Goal: Transaction & Acquisition: Subscribe to service/newsletter

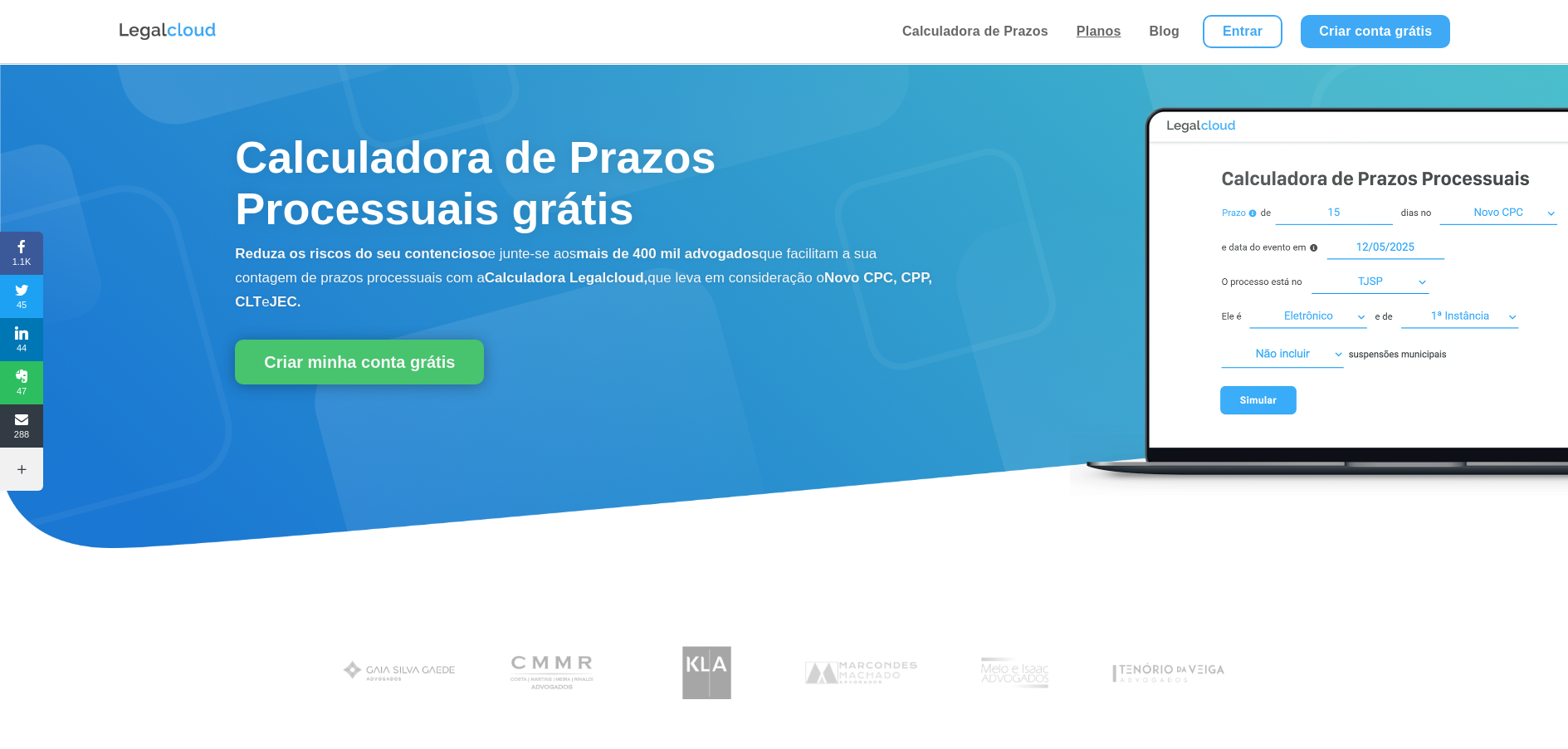
click at [1094, 27] on link "Planos" at bounding box center [1098, 31] width 55 height 63
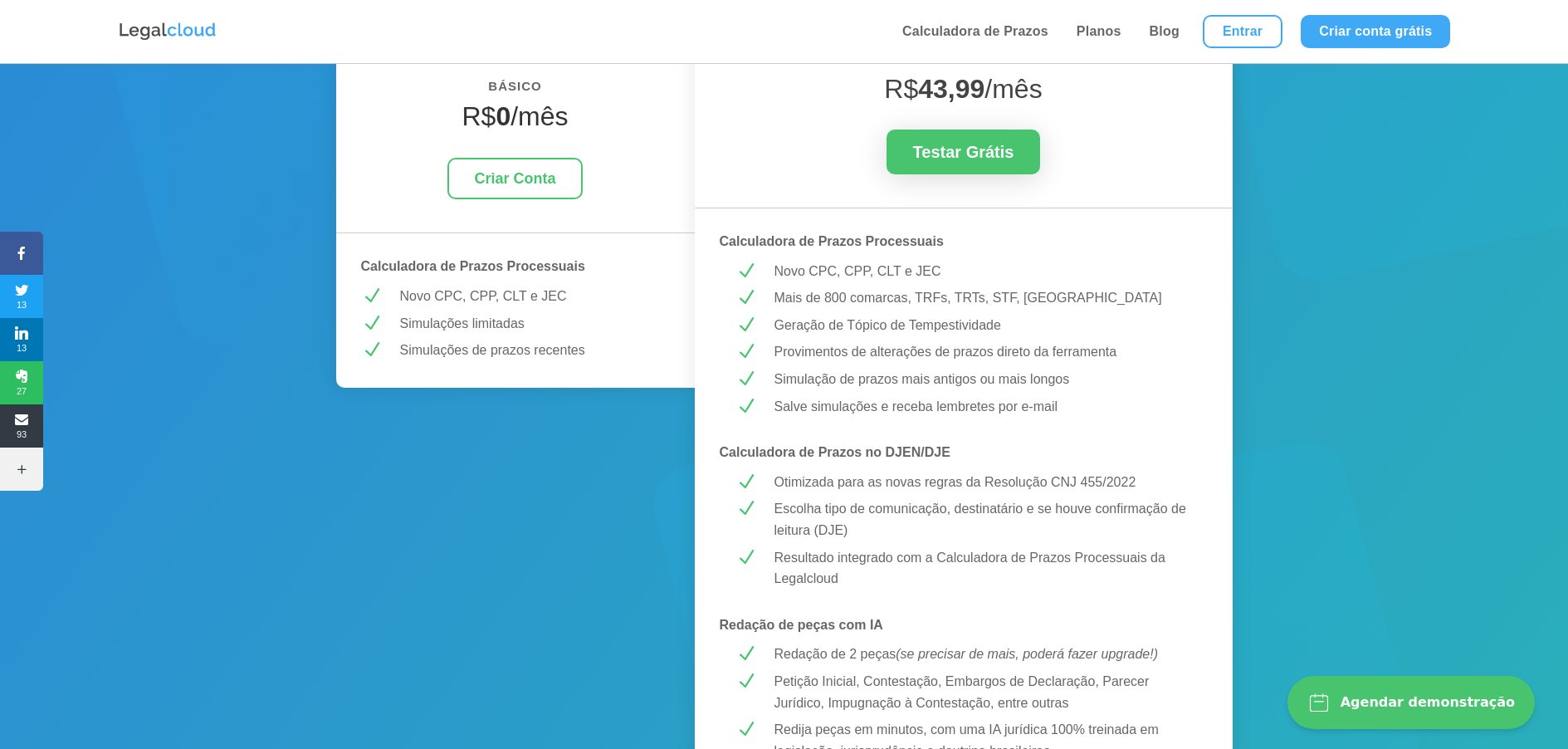
scroll to position [340, 0]
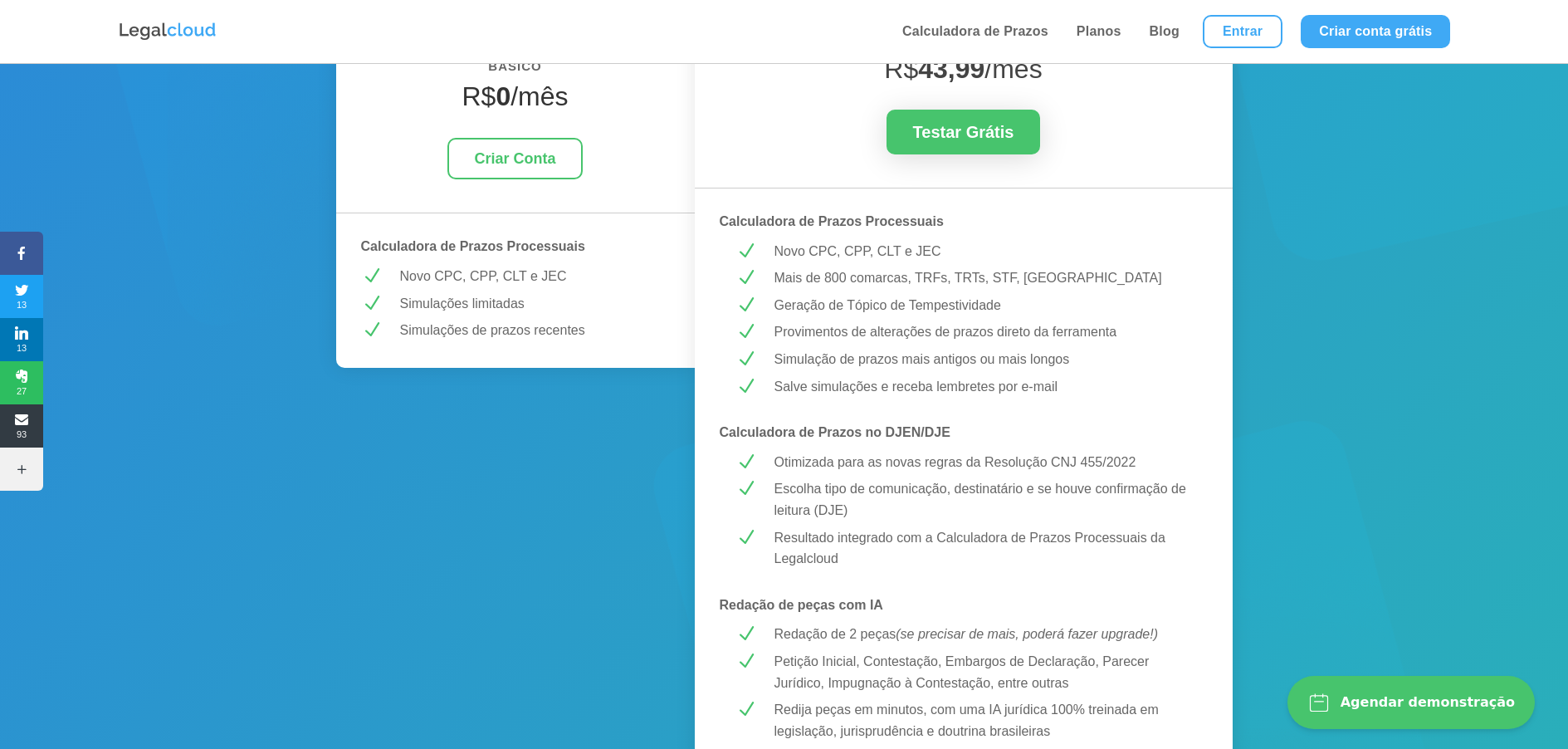
click at [876, 494] on p "Escolha tipo de comunicação, destinatário e se houve confirmação de leitura (DJ…" at bounding box center [983, 500] width 418 height 42
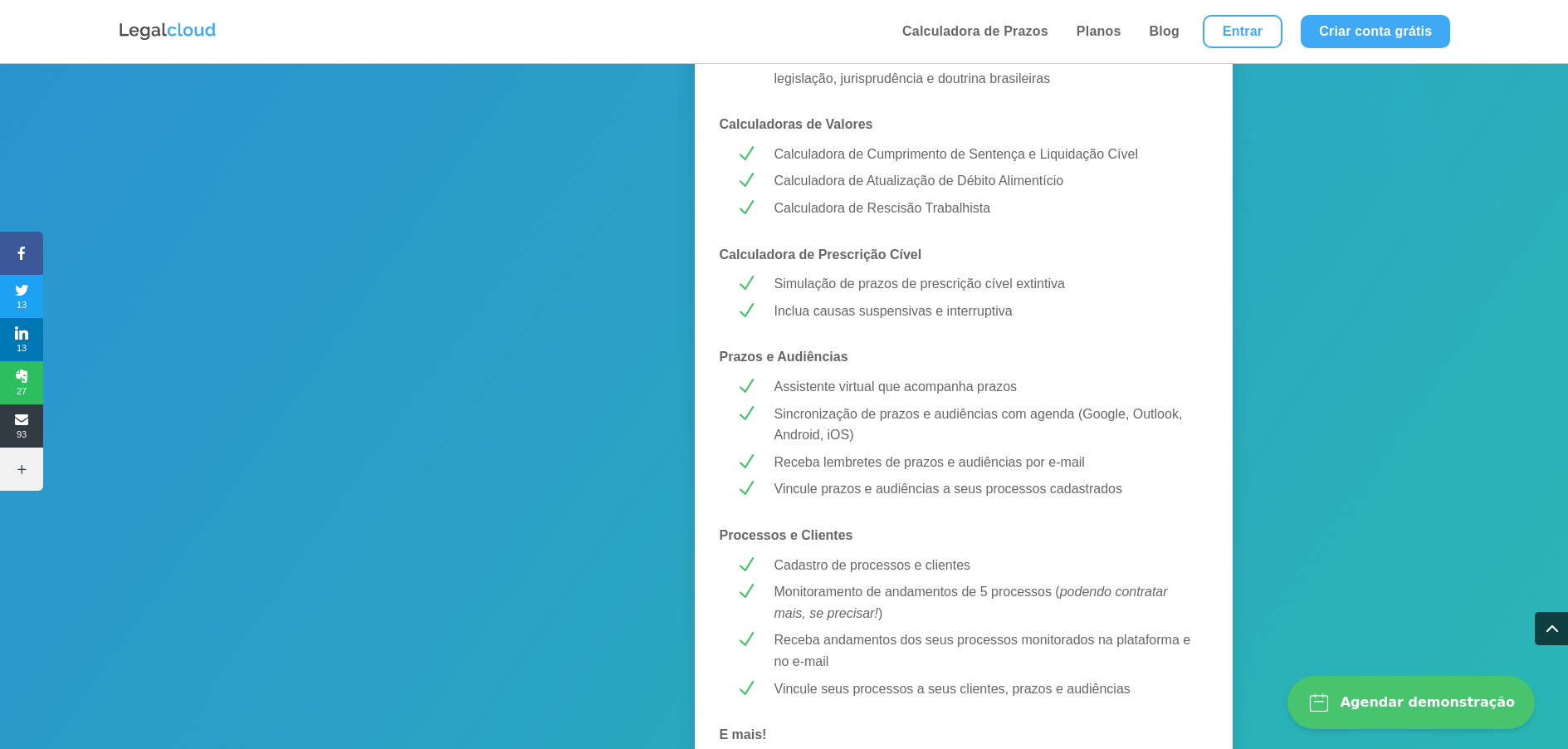
scroll to position [989, 0]
drag, startPoint x: 770, startPoint y: 294, endPoint x: 1049, endPoint y: 291, distance: 279.0
click at [1049, 291] on div "Simulação de prazos de prescrição cível extintiva" at bounding box center [976, 287] width 430 height 22
click at [868, 294] on p "Simulação de prazos de prescrição cível extintiva" at bounding box center [983, 287] width 418 height 22
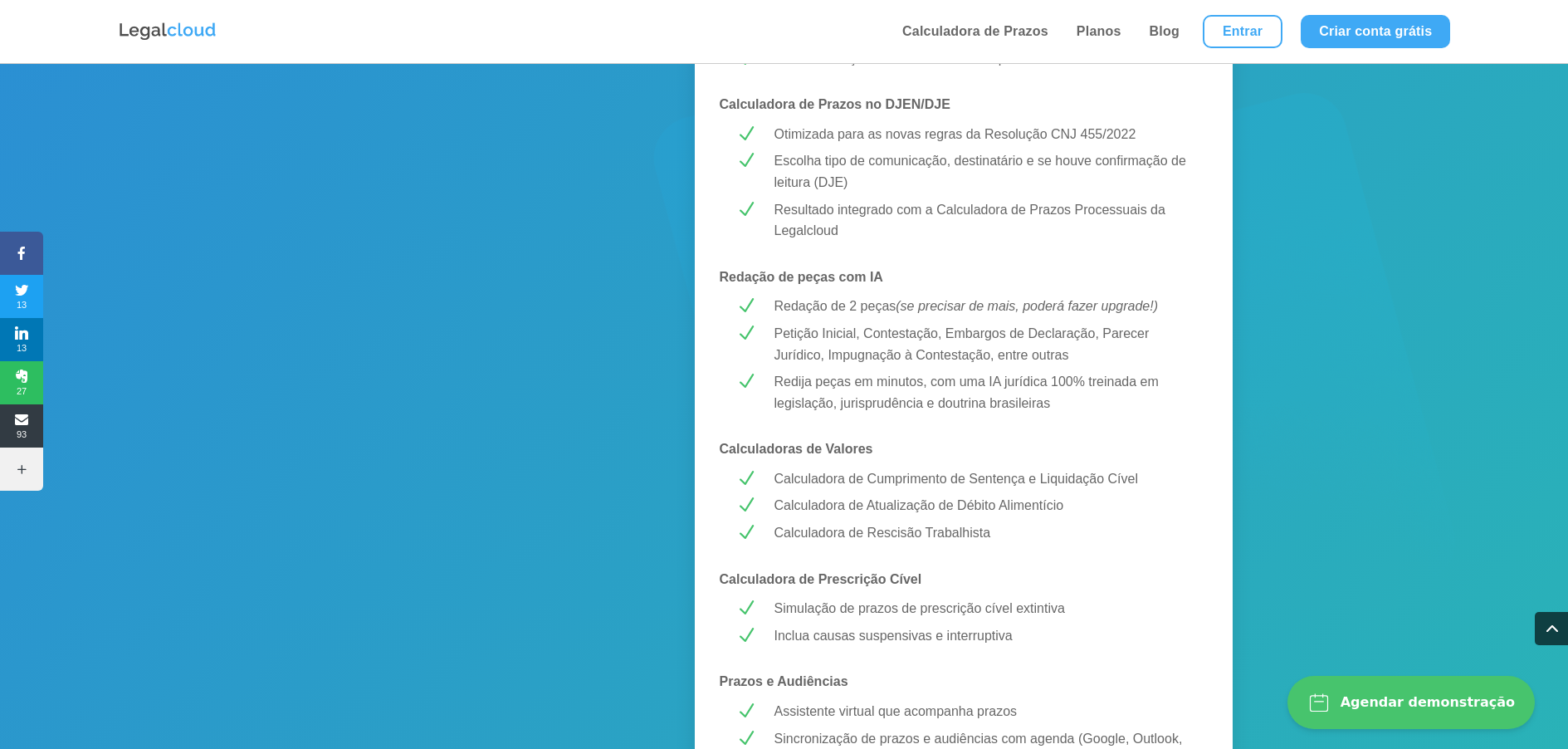
scroll to position [663, 0]
click at [919, 479] on p "Calculadora de Cumprimento de Sentença e Liquidação Cível" at bounding box center [983, 484] width 418 height 22
click at [895, 495] on div "MELHOR CUSTO-BENEFÍCIO! PREMIUM R$ 43,99 /mês Testar Grátis Calculadora de Praz…" at bounding box center [964, 510] width 538 height 1740
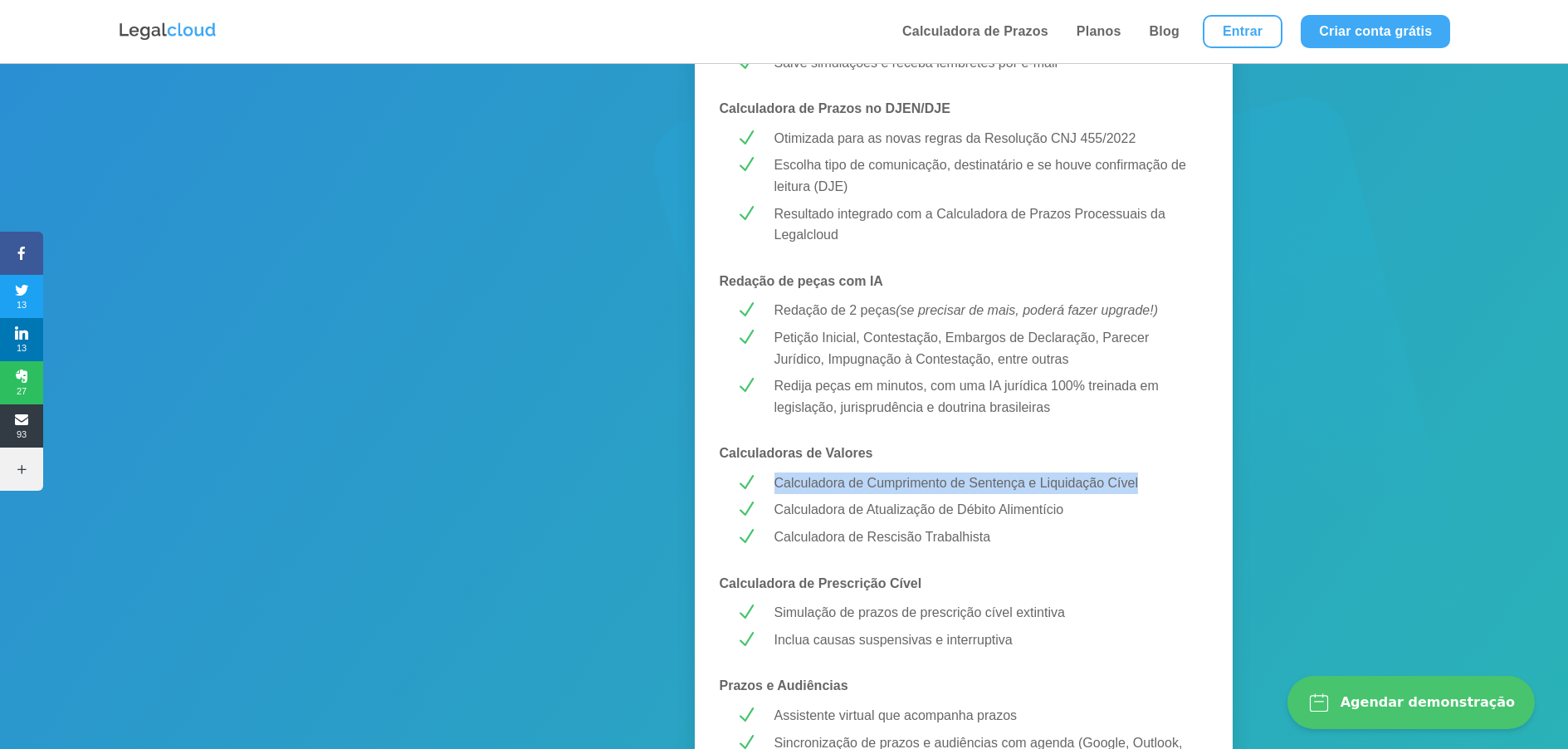
drag, startPoint x: 774, startPoint y: 482, endPoint x: 1142, endPoint y: 482, distance: 368.0
click at [1142, 482] on p "Calculadora de Cumprimento de Sentença e Liquidação Cível" at bounding box center [983, 484] width 418 height 22
click at [1052, 486] on p "Calculadora de Cumprimento de Sentença e Liquidação Cível" at bounding box center [983, 484] width 418 height 22
click at [864, 492] on p "Calculadora de Cumprimento de Sentença e Liquidação Cível" at bounding box center [983, 484] width 418 height 22
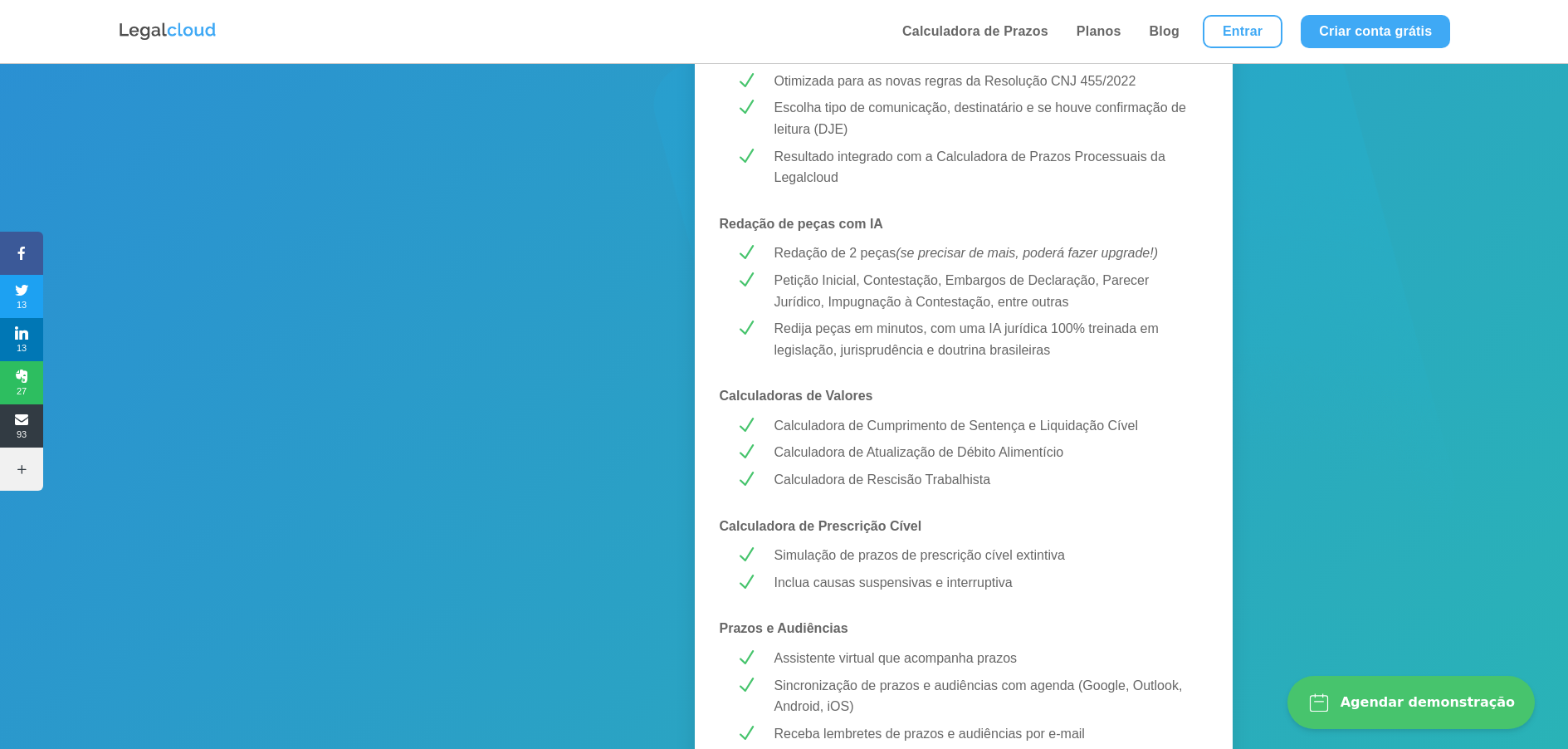
scroll to position [726, 0]
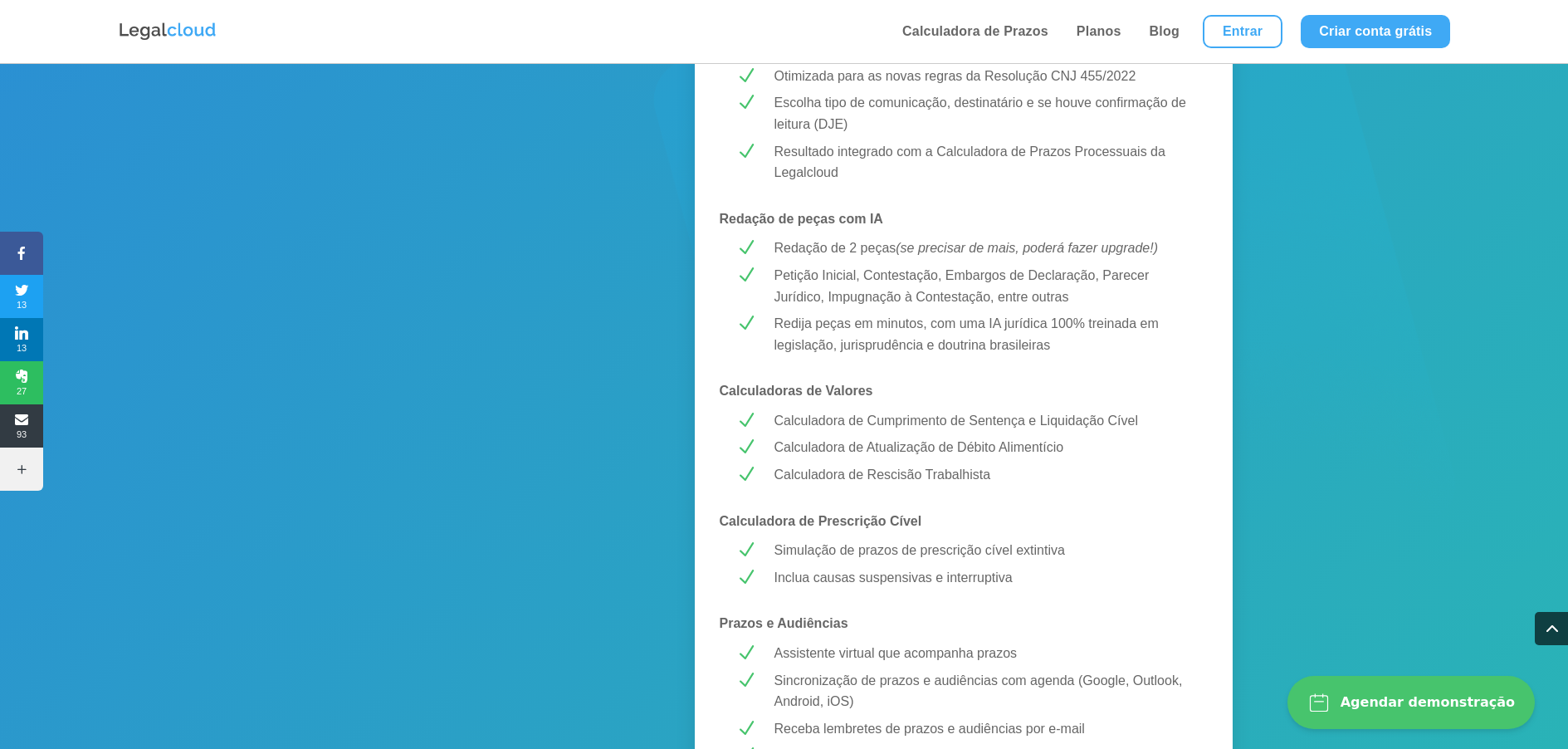
click at [851, 502] on div "MELHOR CUSTO-BENEFÍCIO! PREMIUM R$ 43,99 /mês Testar Grátis Calculadora de Praz…" at bounding box center [964, 448] width 538 height 1740
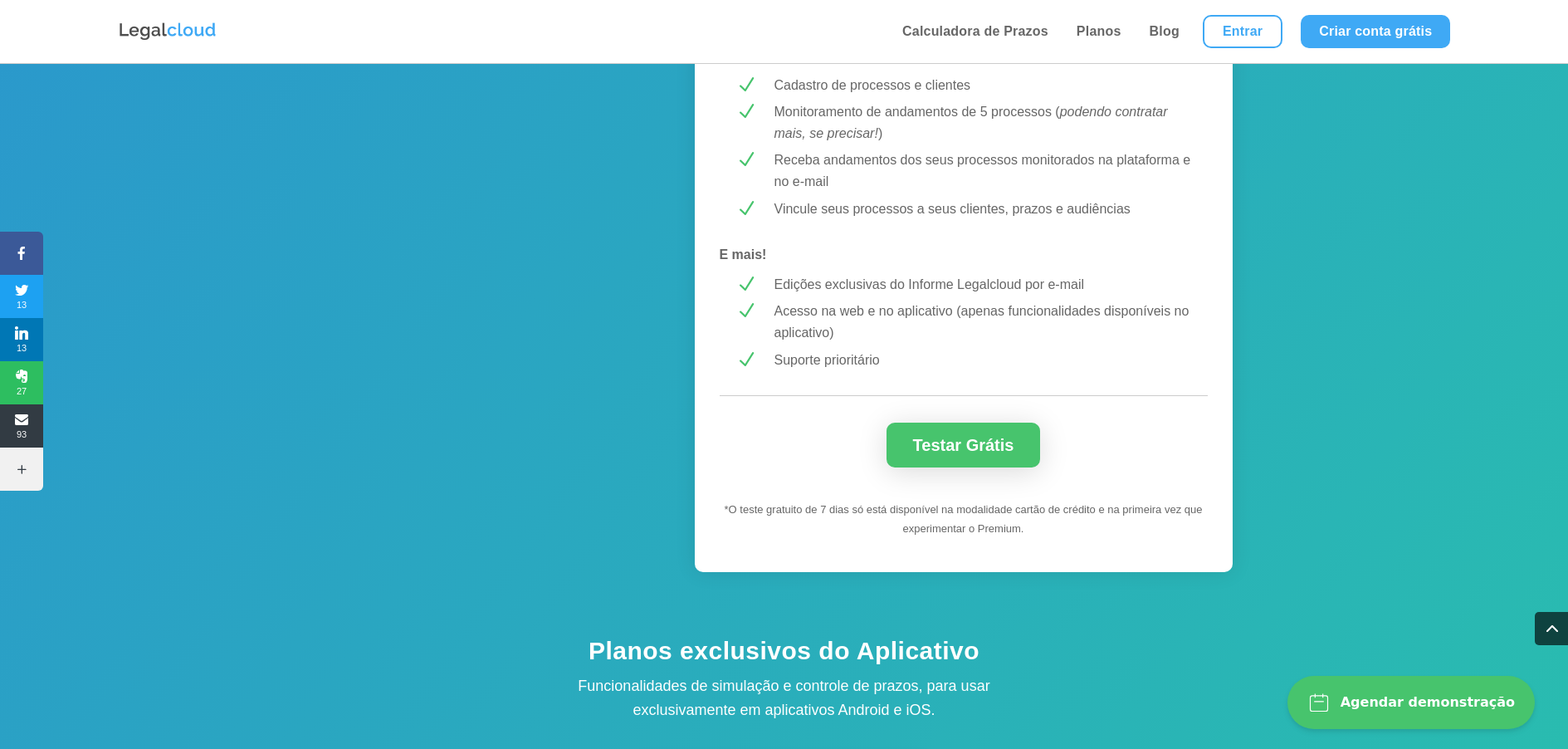
scroll to position [1475, 0]
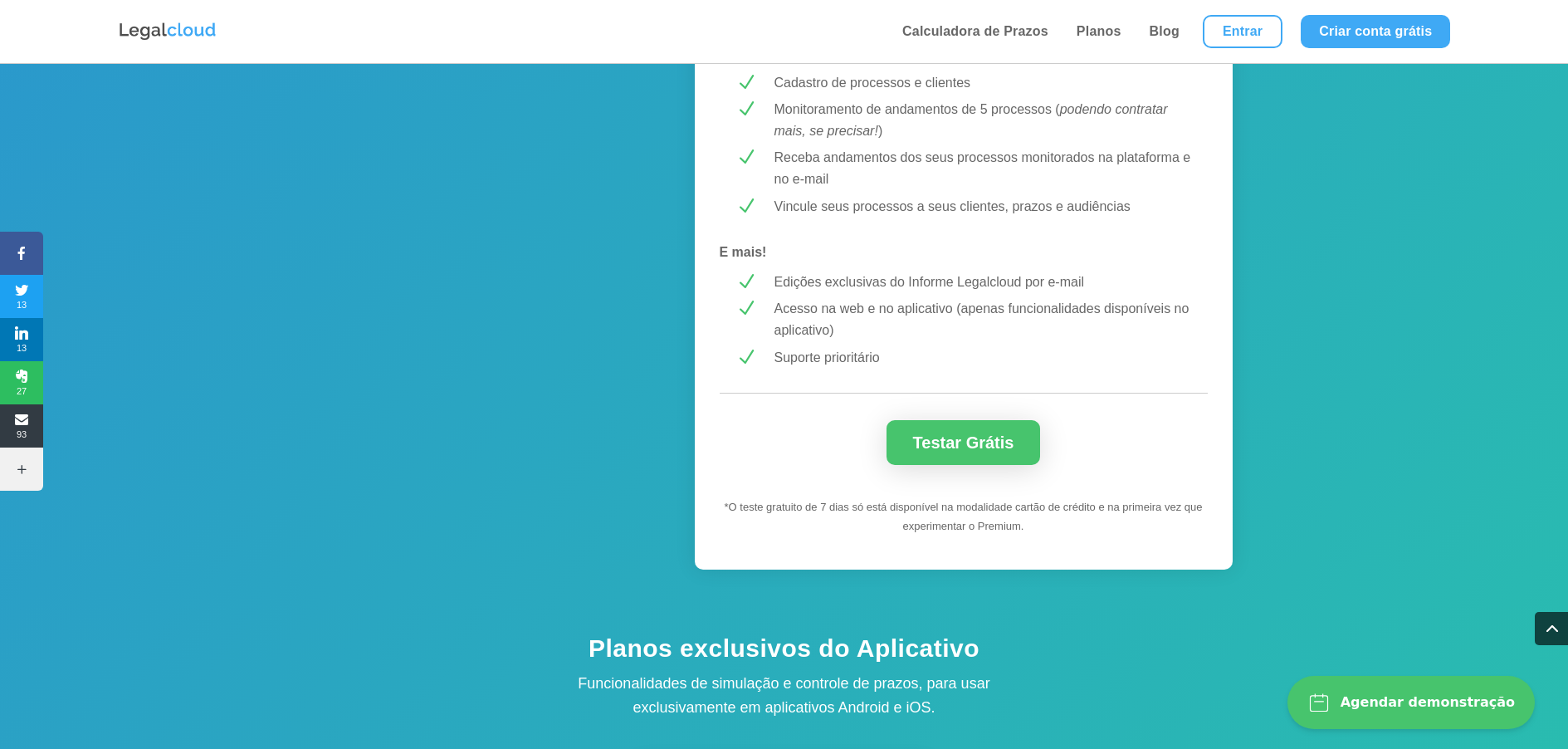
click at [821, 513] on p "*O teste gratuito de 7 dias só está disponível na modalidade cartão de crédito …" at bounding box center [963, 518] width 479 height 38
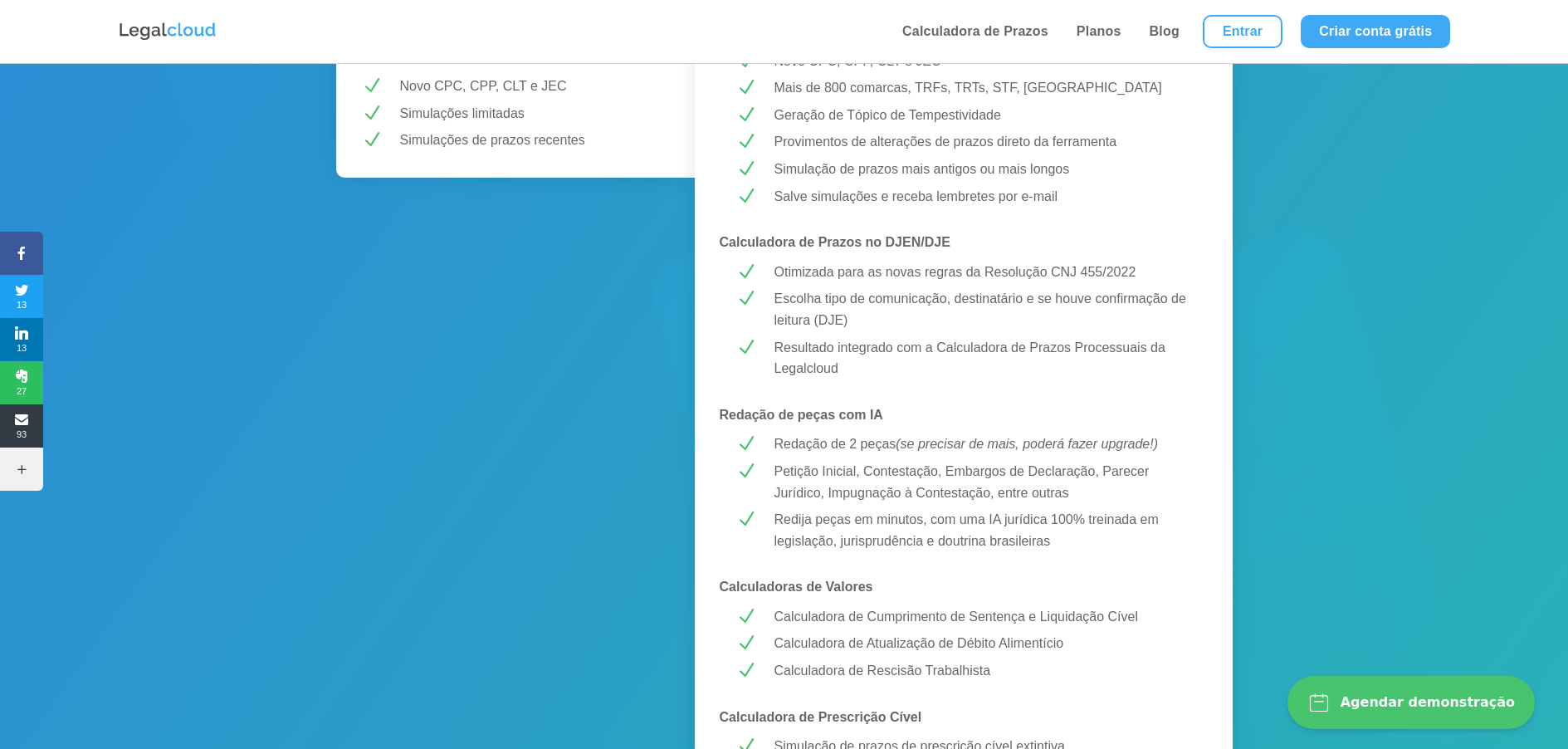
scroll to position [470, 0]
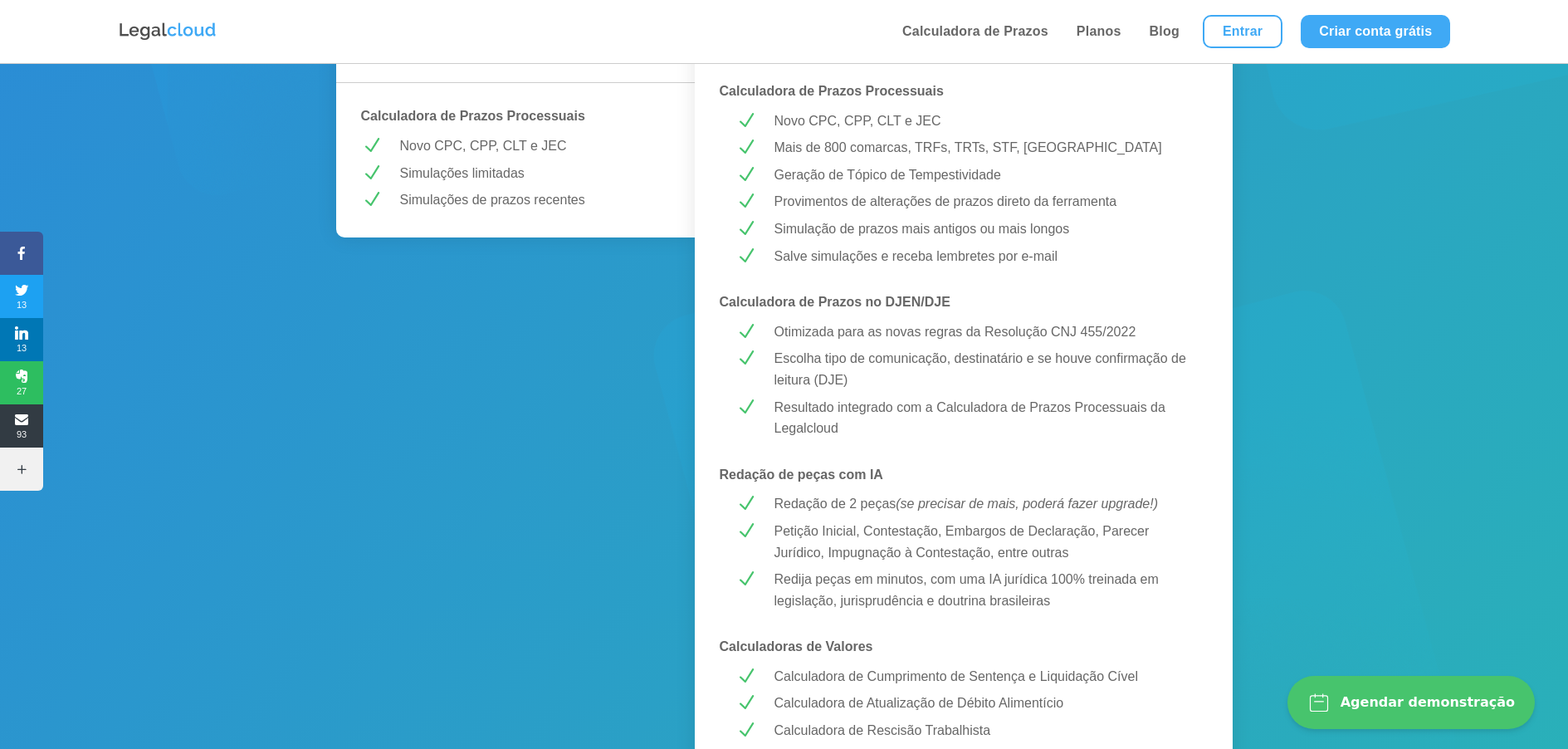
click at [778, 492] on div "MELHOR CUSTO-BENEFÍCIO! PREMIUM R$ 43,99 /mês Testar Grátis Calculadora de Praz…" at bounding box center [964, 703] width 538 height 1740
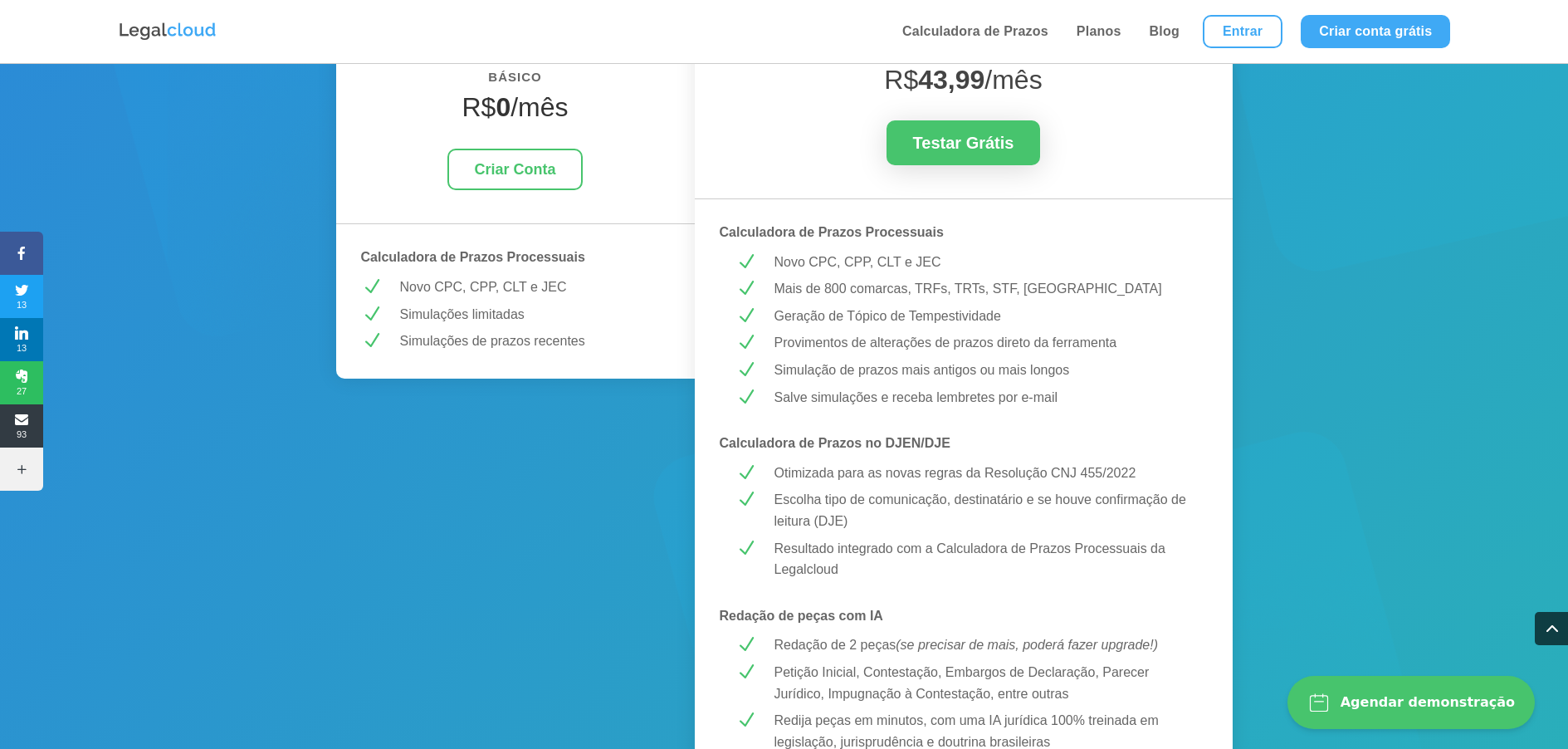
scroll to position [0, 0]
